Goal: Navigation & Orientation: Find specific page/section

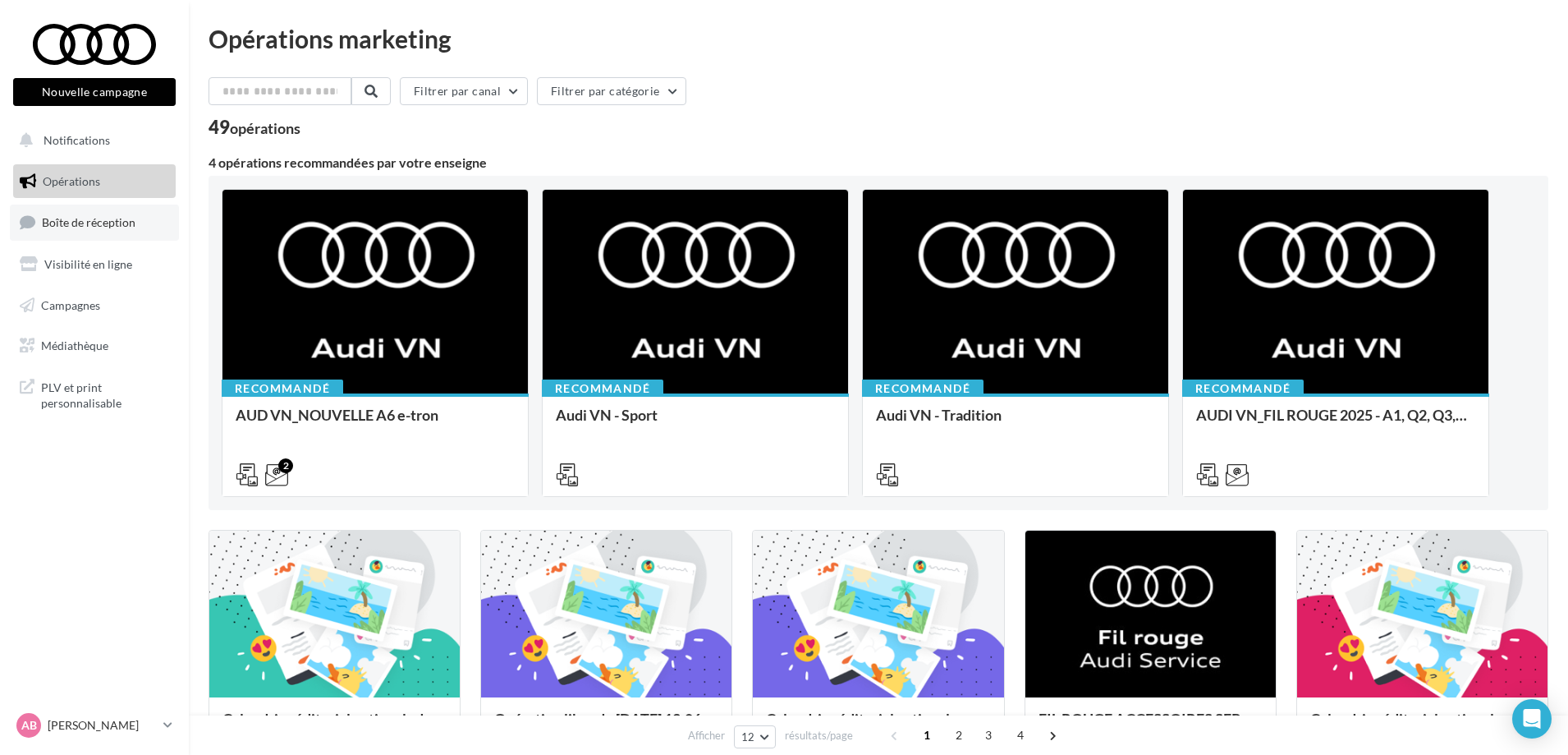
click at [90, 221] on span "Boîte de réception" at bounding box center [88, 222] width 94 height 14
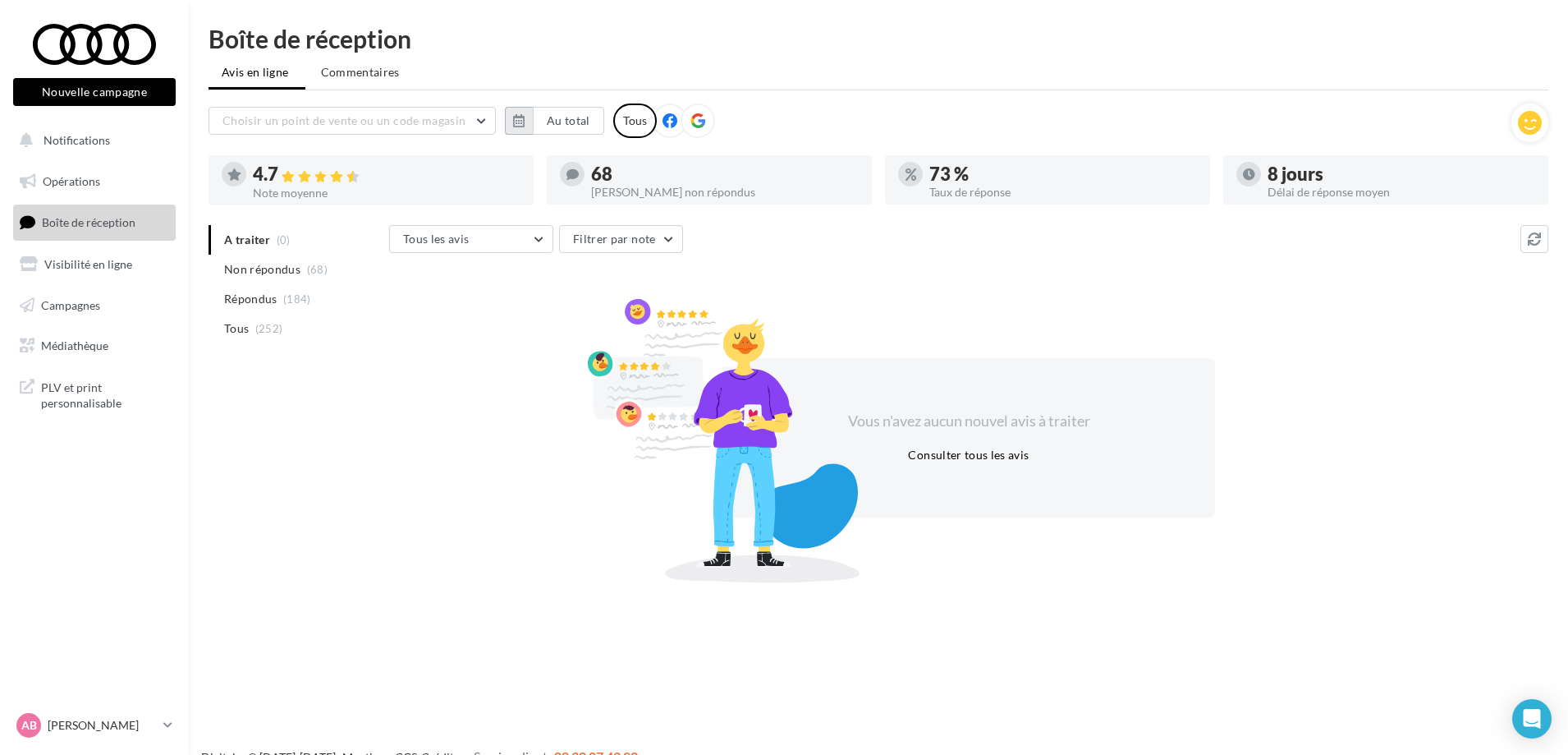
click at [511, 123] on button "button" at bounding box center [519, 121] width 28 height 28
click at [531, 171] on button "button" at bounding box center [526, 166] width 14 height 23
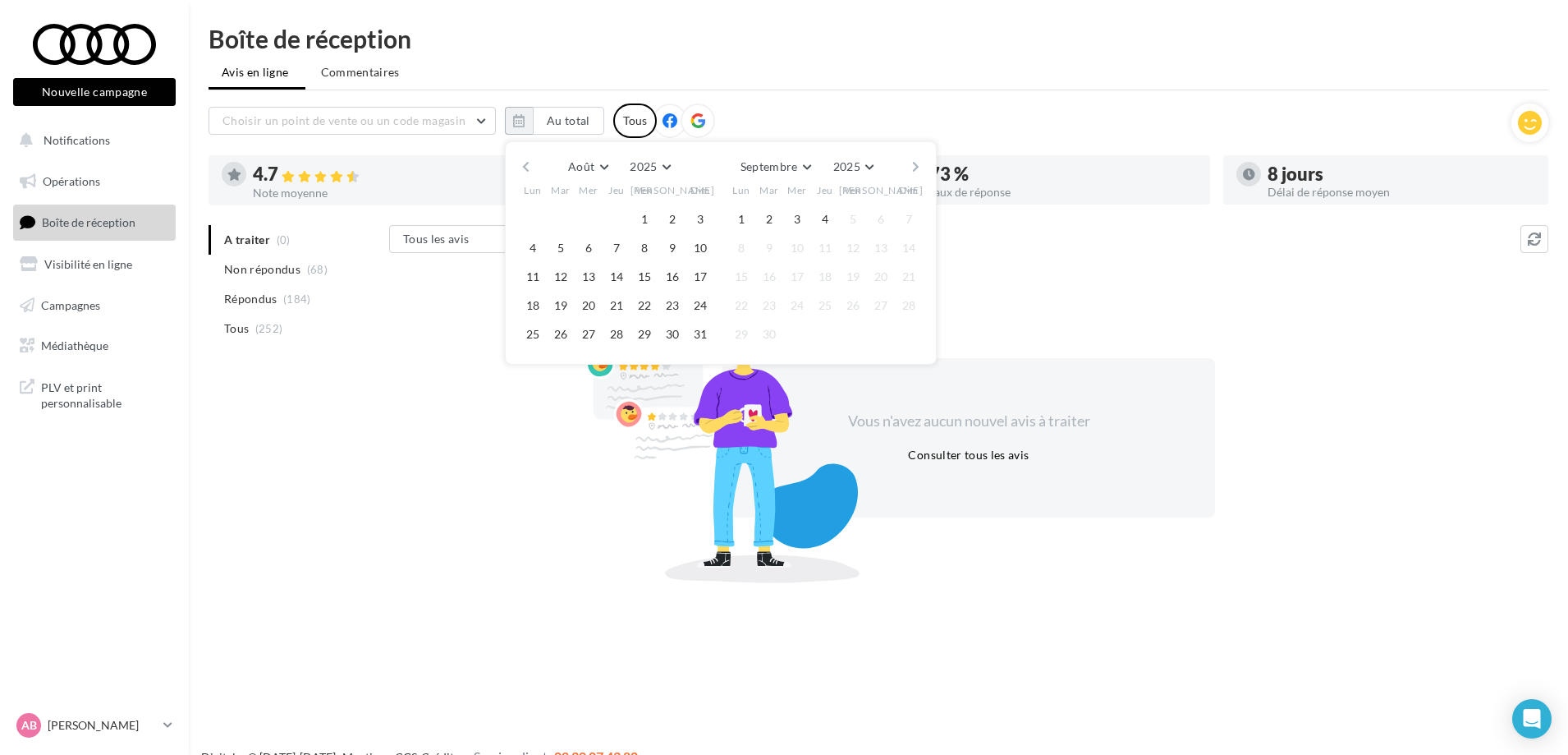
click at [531, 171] on button "button" at bounding box center [526, 166] width 14 height 23
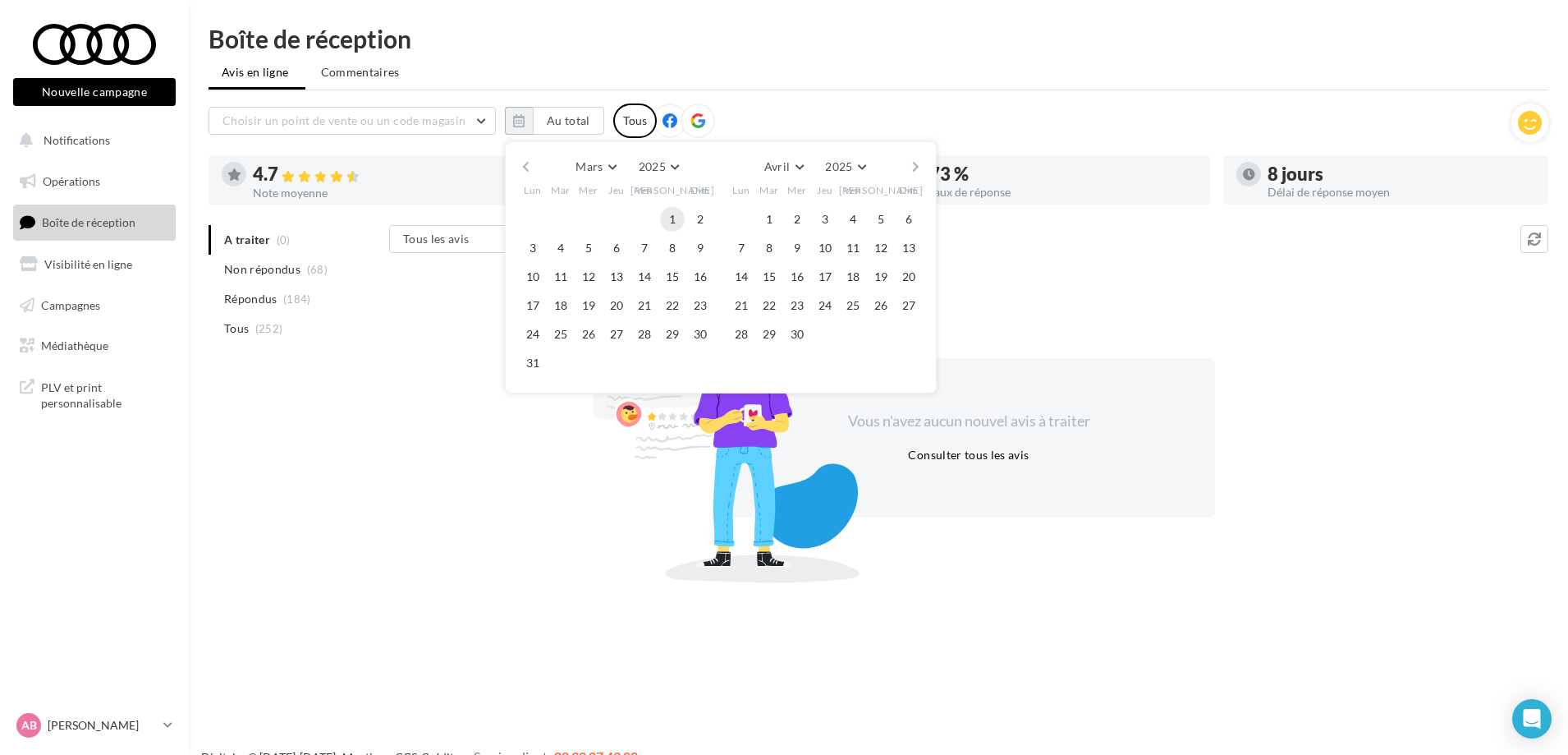
click at [665, 214] on button "1" at bounding box center [673, 219] width 25 height 25
click at [915, 168] on button "button" at bounding box center [916, 166] width 14 height 23
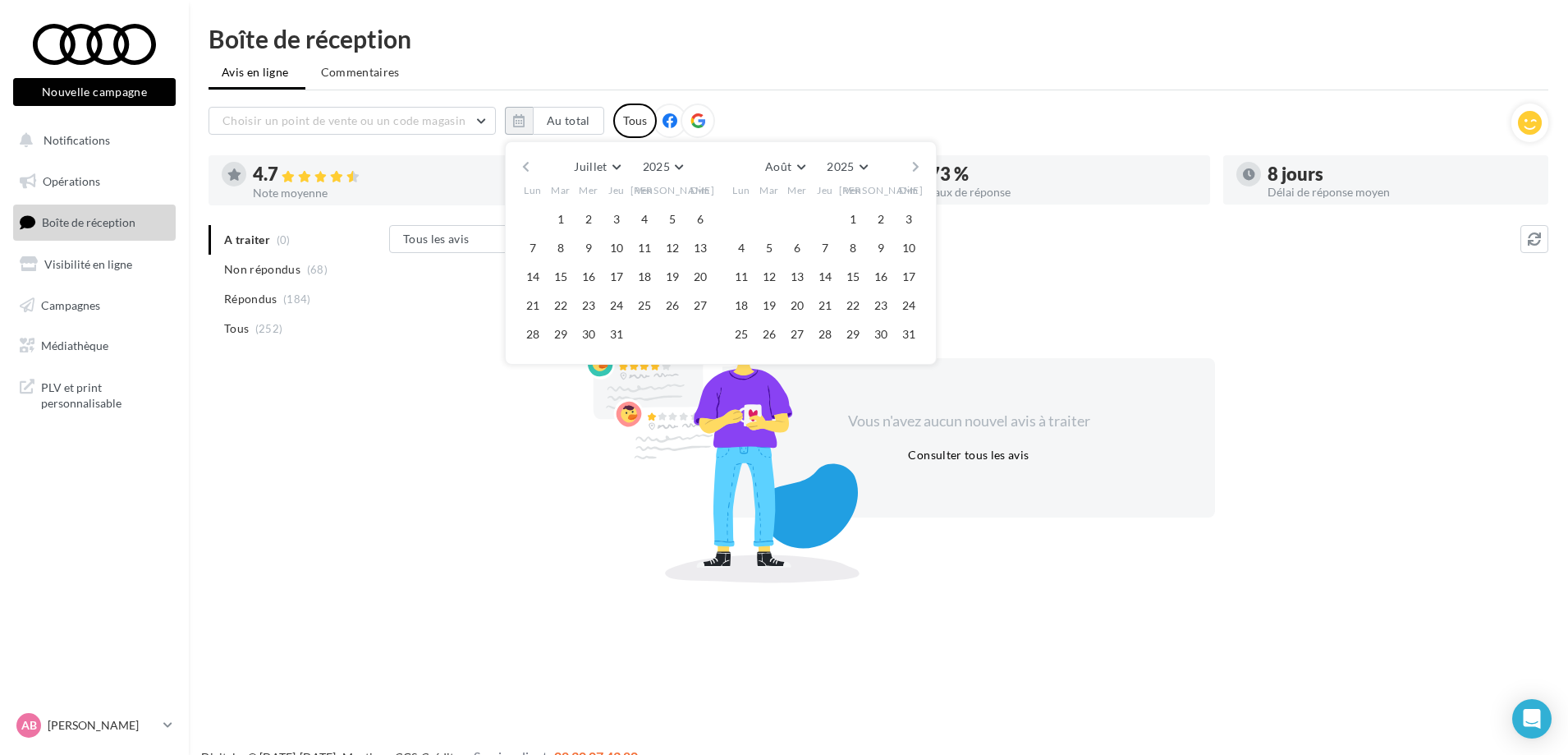
click at [915, 168] on button "button" at bounding box center [916, 166] width 14 height 23
click at [831, 224] on button "4" at bounding box center [825, 219] width 25 height 25
